Goal: Information Seeking & Learning: Learn about a topic

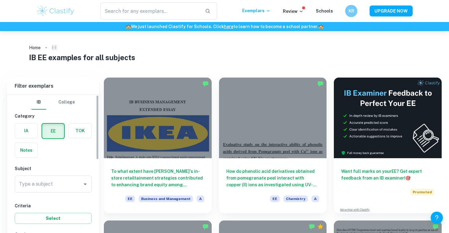
scroll to position [29, 0]
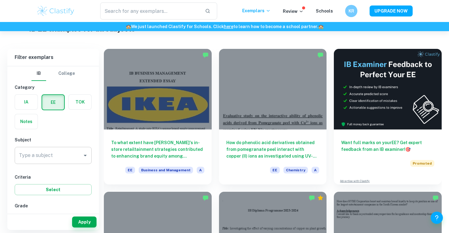
click at [78, 158] on input "Type a subject" at bounding box center [48, 156] width 62 height 12
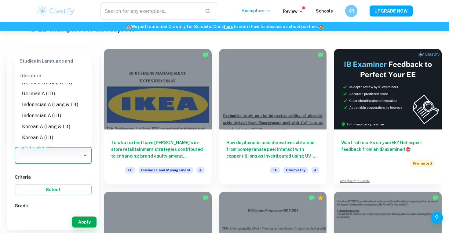
scroll to position [134, 0]
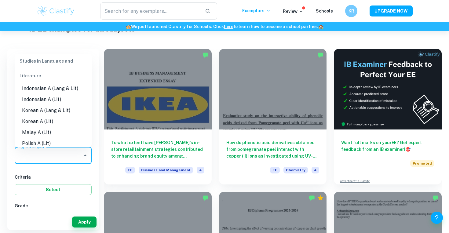
click at [67, 93] on li "Indonesian A (Lang & Lit)" at bounding box center [53, 88] width 77 height 11
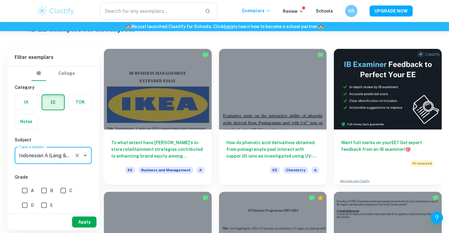
click at [77, 219] on button "Apply" at bounding box center [84, 222] width 24 height 11
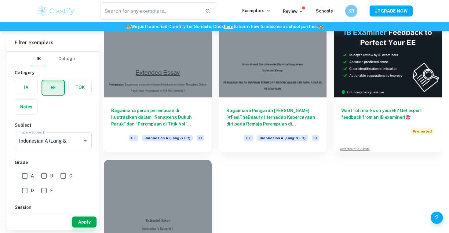
scroll to position [123, 0]
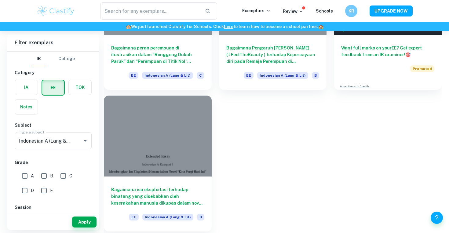
click at [186, 167] on div at bounding box center [158, 136] width 108 height 81
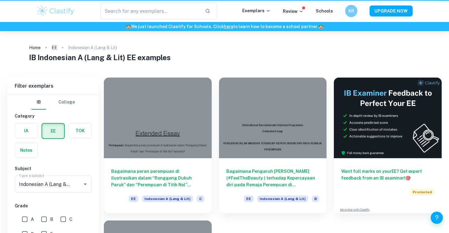
scroll to position [123, 0]
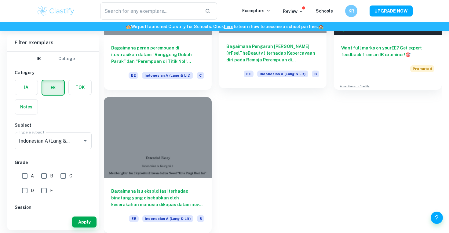
click at [292, 48] on h6 "Bagaimana Pengaruh [PERSON_NAME] (#FeelTheBeauty ) terhadap Kepercayaan diri pa…" at bounding box center [272, 53] width 93 height 20
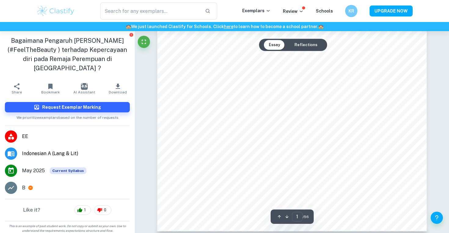
scroll to position [155, 0]
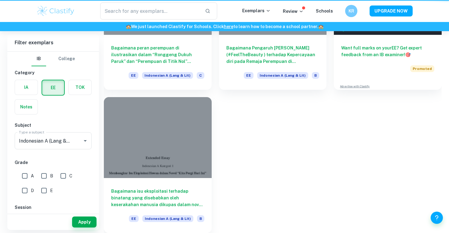
scroll to position [123, 0]
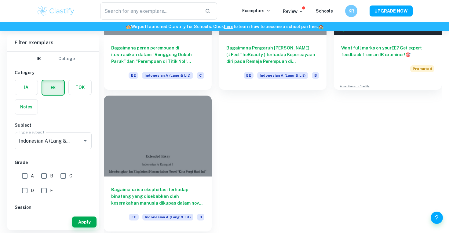
click at [155, 169] on div at bounding box center [158, 136] width 108 height 81
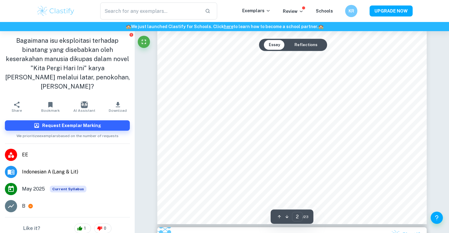
scroll to position [562, 0]
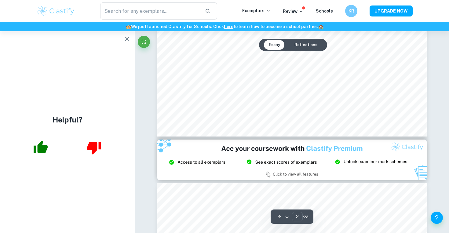
type input "3"
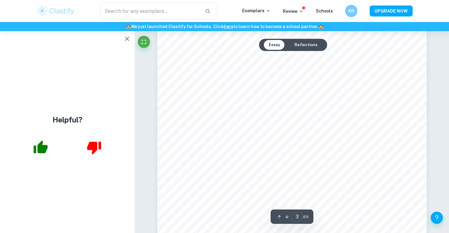
scroll to position [965, 0]
click at [126, 41] on icon "button" at bounding box center [126, 38] width 7 height 7
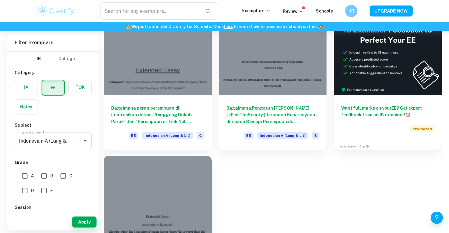
scroll to position [123, 0]
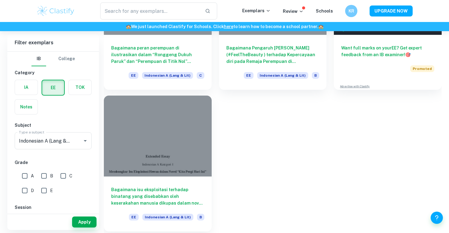
click at [168, 183] on div "Bagaimana isu eksploitasi terhadap binatang yang disebabkan oleh keserakahan ma…" at bounding box center [158, 204] width 108 height 55
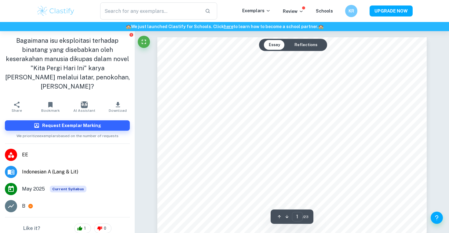
click at [303, 45] on button "Reflections" at bounding box center [306, 45] width 33 height 10
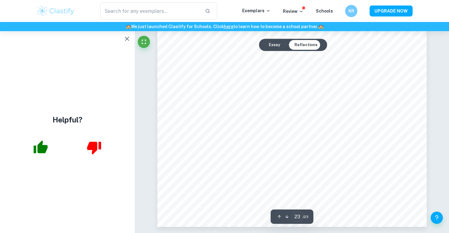
scroll to position [8633, 0]
click at [280, 45] on button "Essay" at bounding box center [274, 45] width 21 height 10
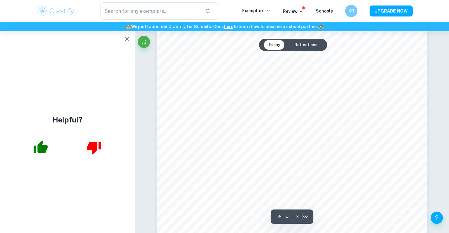
scroll to position [977, 0]
type input "4"
click at [130, 37] on icon "button" at bounding box center [126, 38] width 7 height 7
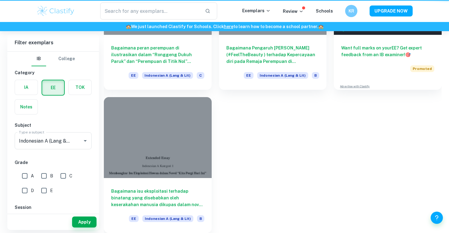
scroll to position [123, 0]
